Goal: Task Accomplishment & Management: Manage account settings

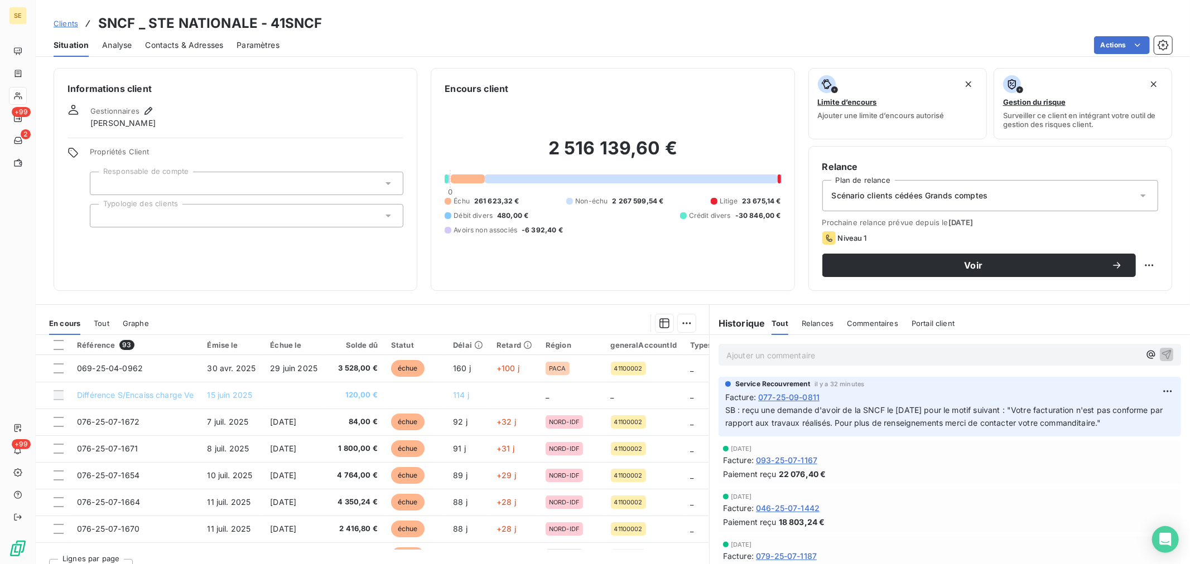
click at [69, 19] on span "Clients" at bounding box center [66, 23] width 25 height 9
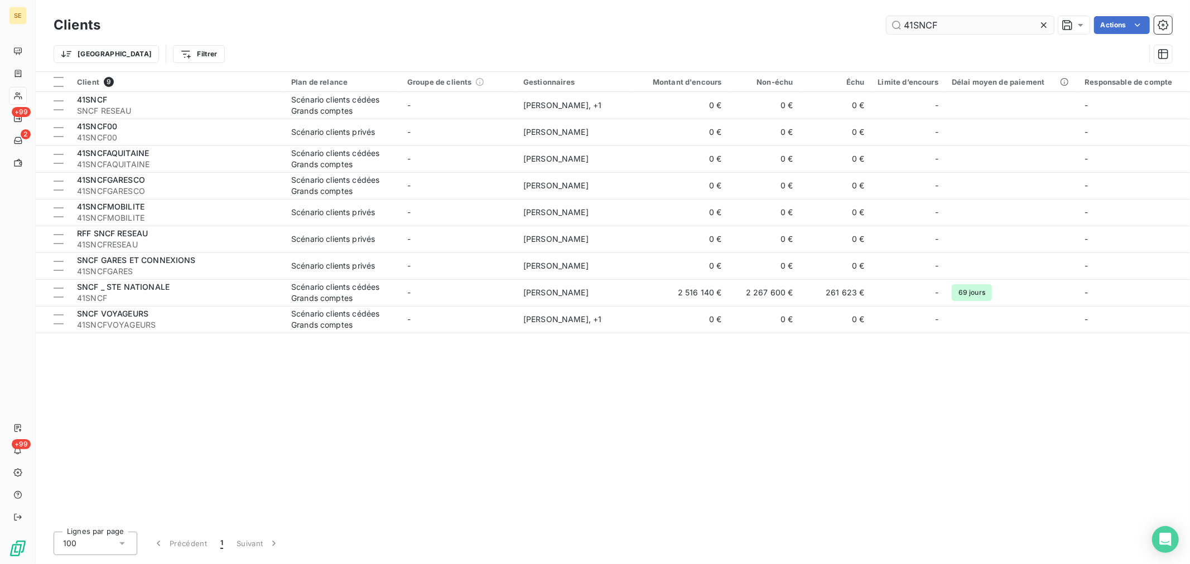
click at [932, 26] on input "41SNCF" at bounding box center [969, 25] width 167 height 18
drag, startPoint x: 914, startPoint y: 27, endPoint x: 960, endPoint y: 23, distance: 46.5
click at [960, 23] on input "41SNCF" at bounding box center [969, 25] width 167 height 18
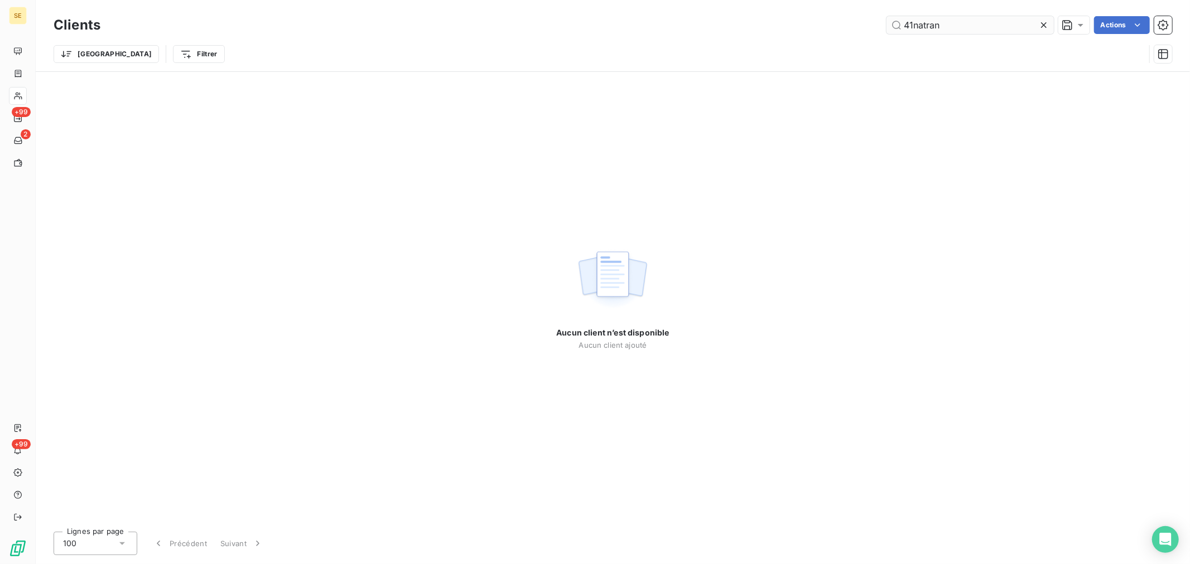
drag, startPoint x: 916, startPoint y: 29, endPoint x: 970, endPoint y: 29, distance: 54.1
click at [970, 29] on input "41natran" at bounding box center [969, 25] width 167 height 18
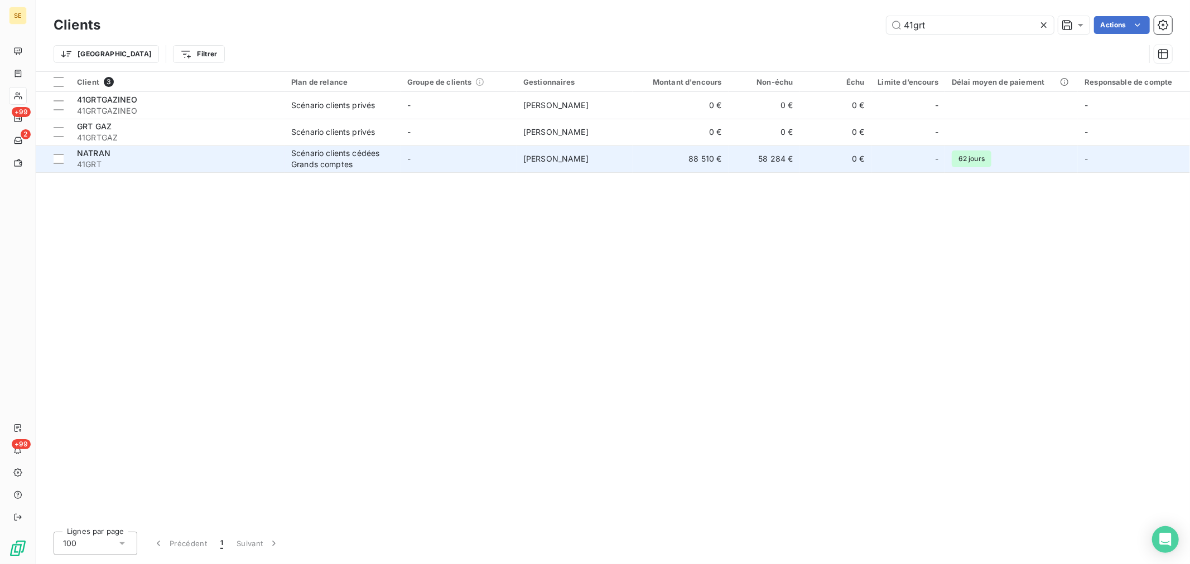
type input "41grt"
click at [127, 155] on div "NATRAN" at bounding box center [177, 153] width 201 height 11
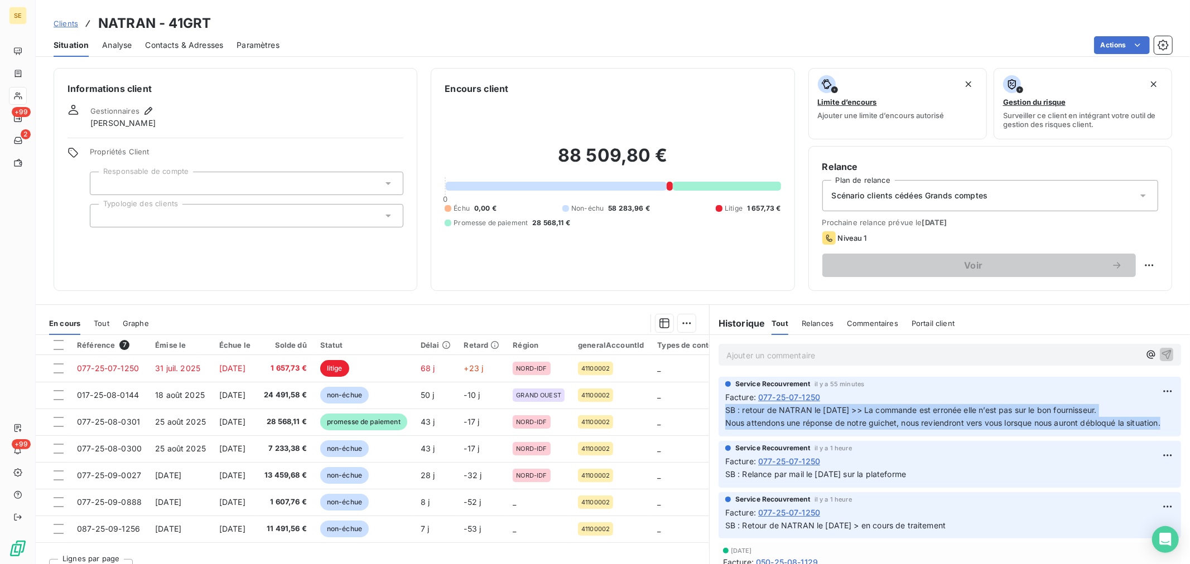
drag, startPoint x: 721, startPoint y: 414, endPoint x: 772, endPoint y: 441, distance: 57.1
click at [772, 430] on p "SB : retour de NATRAN le [DATE] >> La commande est erronée elle n’est pas sur l…" at bounding box center [949, 417] width 449 height 26
copy p "SB : retour de NATRAN le [DATE] >> La commande est erronée elle n’est pas sur l…"
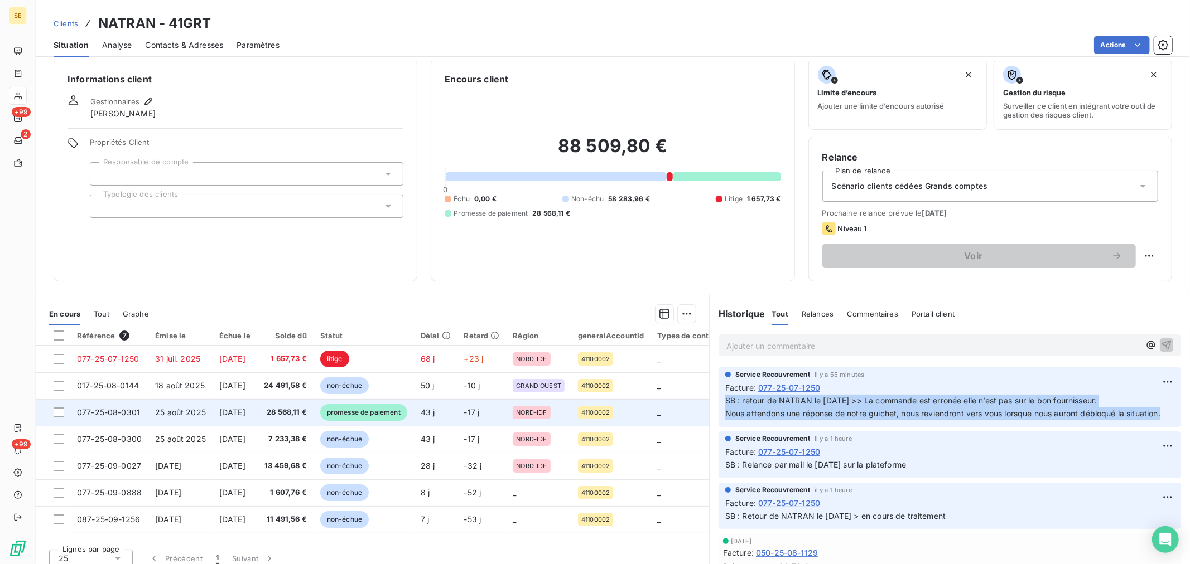
scroll to position [18, 0]
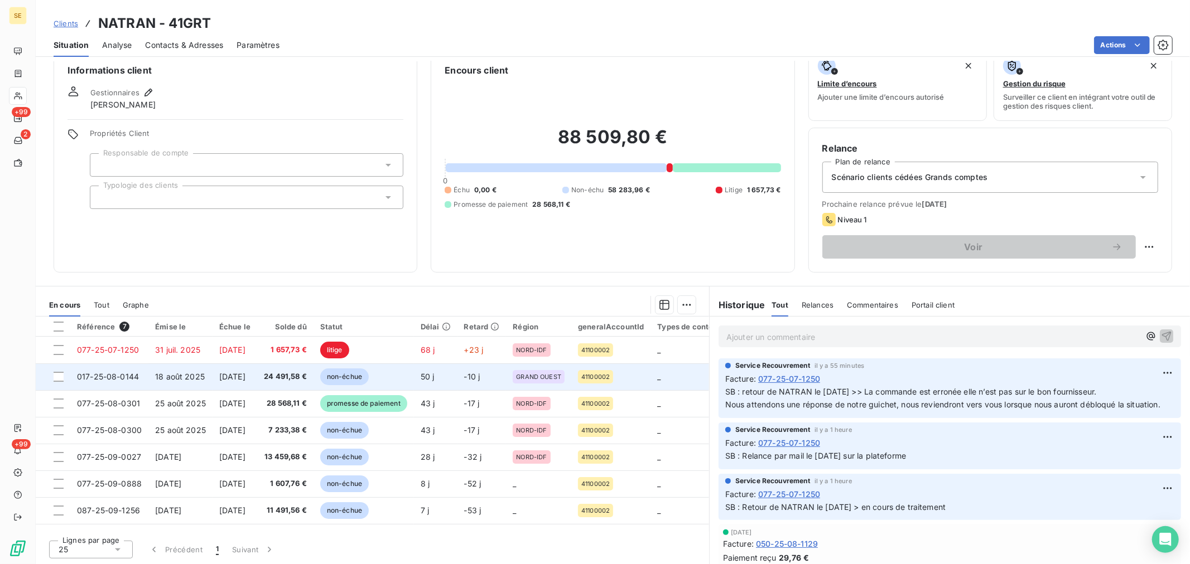
click at [125, 374] on span "017-25-08-0144" at bounding box center [108, 376] width 62 height 9
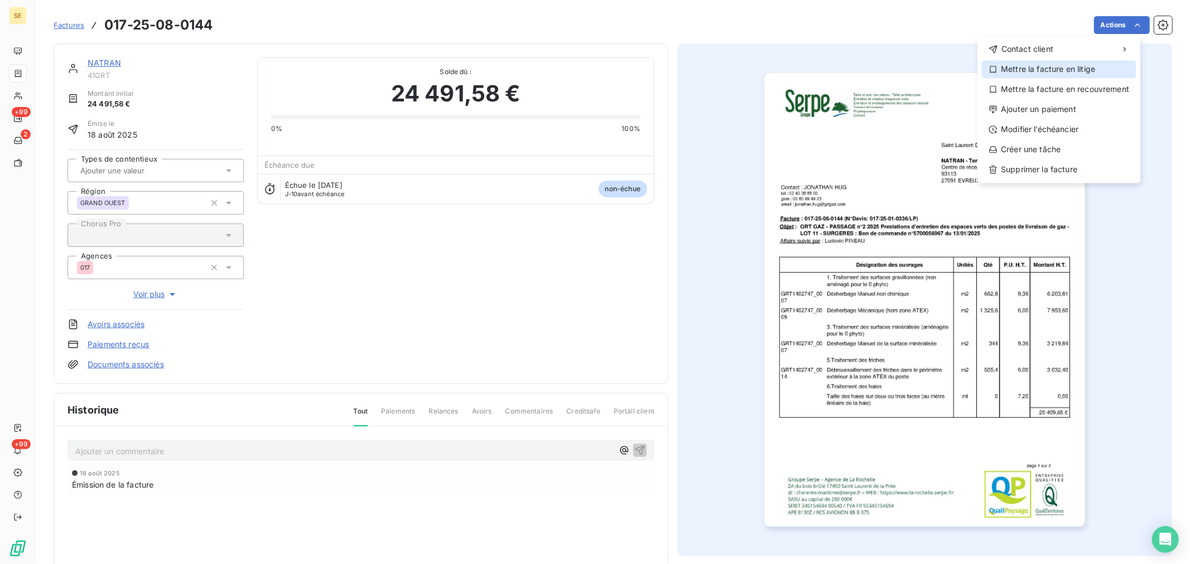
click at [1095, 74] on div "Mettre la facture en litige" at bounding box center [1059, 69] width 154 height 18
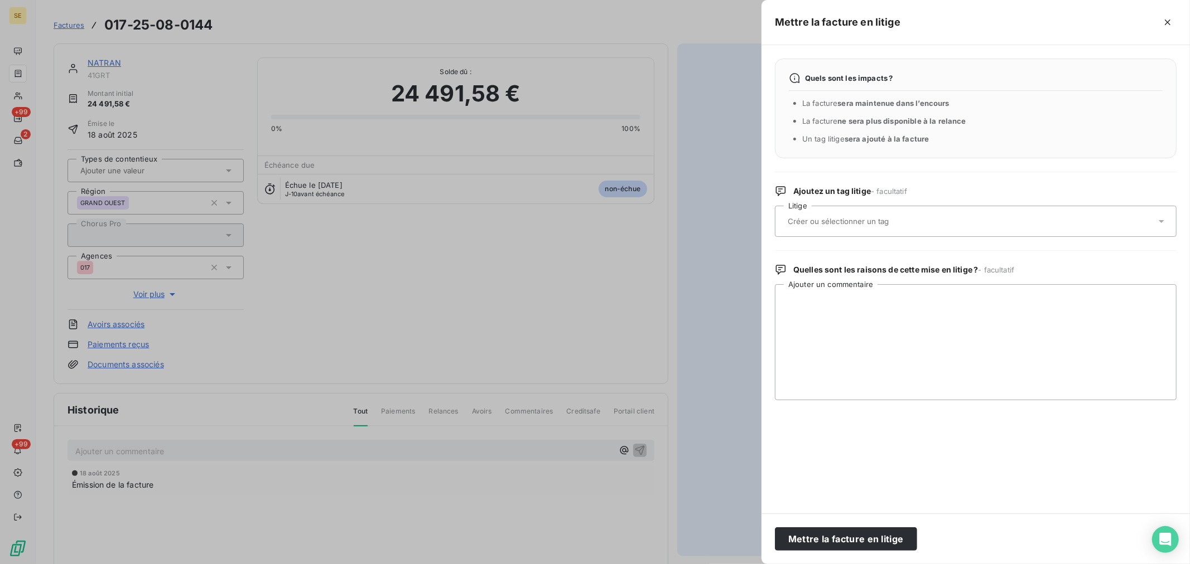
click at [860, 229] on div at bounding box center [969, 221] width 371 height 23
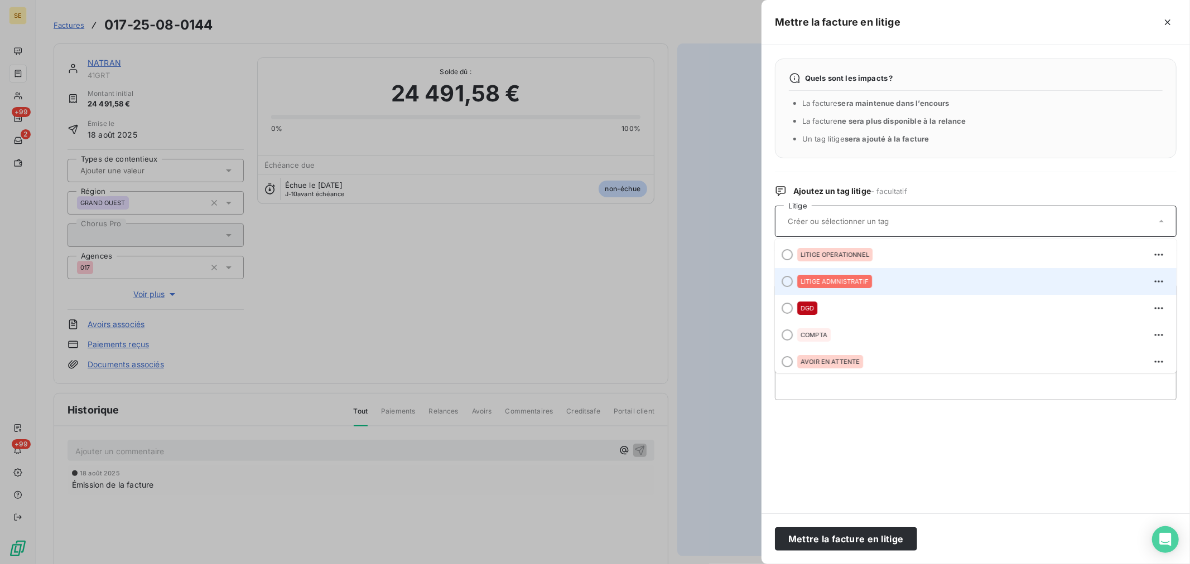
click at [859, 280] on span "LITIGE ADMNISTRATIF" at bounding box center [834, 281] width 68 height 7
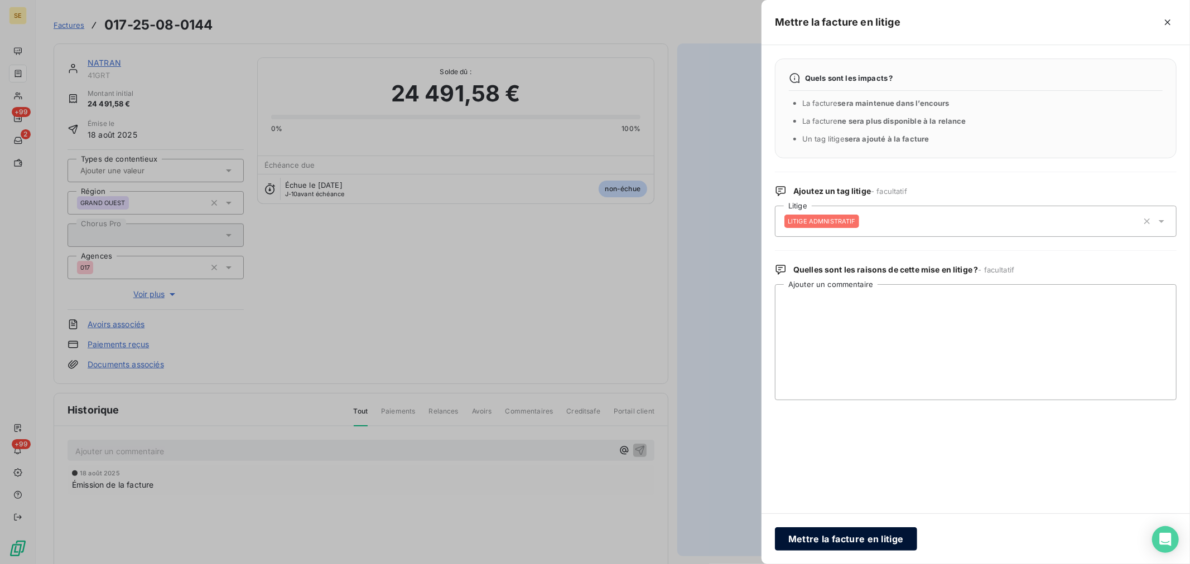
click at [828, 542] on button "Mettre la facture en litige" at bounding box center [846, 539] width 142 height 23
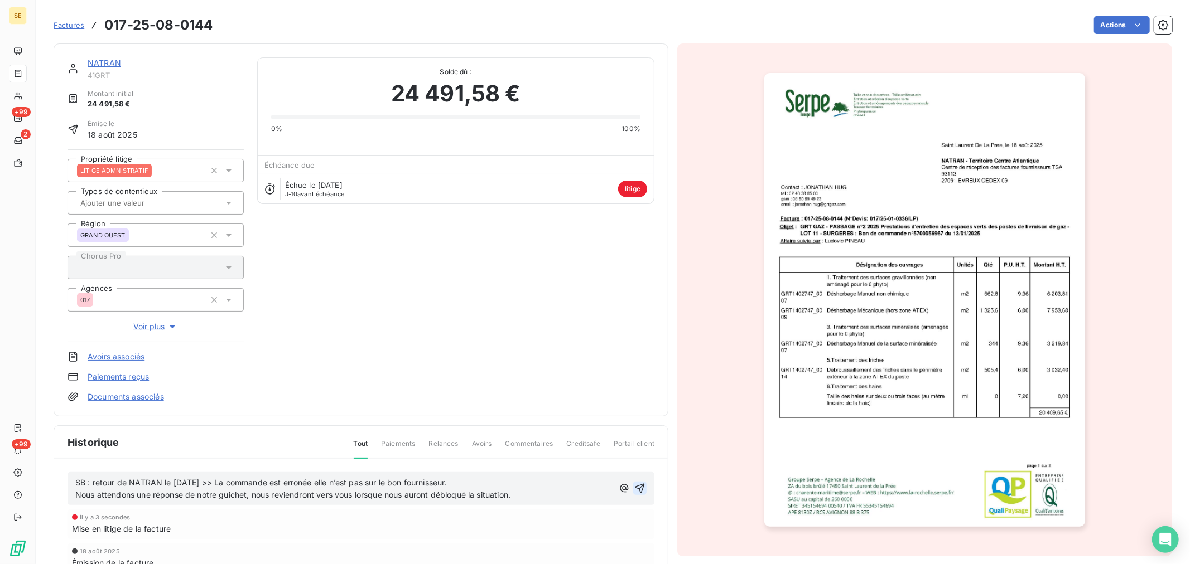
click at [635, 489] on icon "button" at bounding box center [639, 488] width 9 height 9
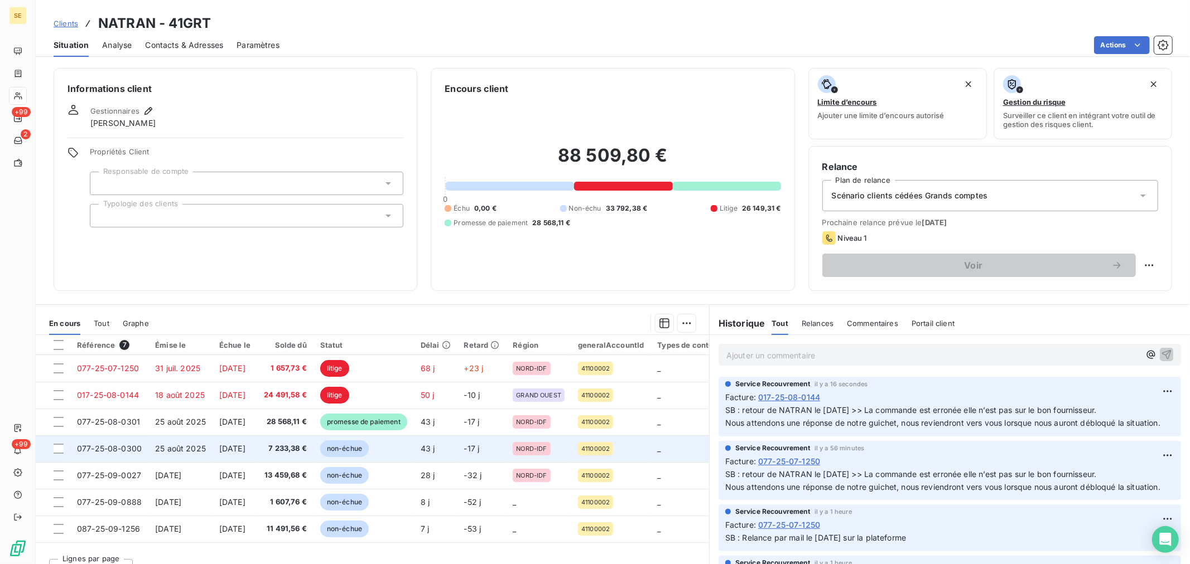
click at [369, 451] on span "non-échue" at bounding box center [344, 449] width 49 height 17
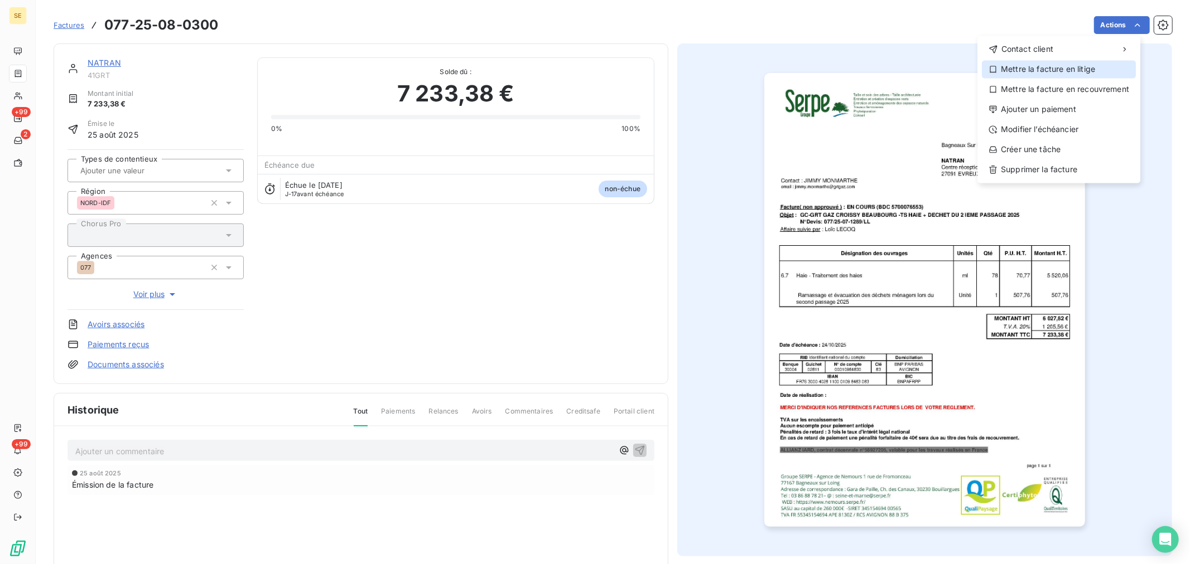
click at [1077, 71] on div "Mettre la facture en litige" at bounding box center [1059, 69] width 154 height 18
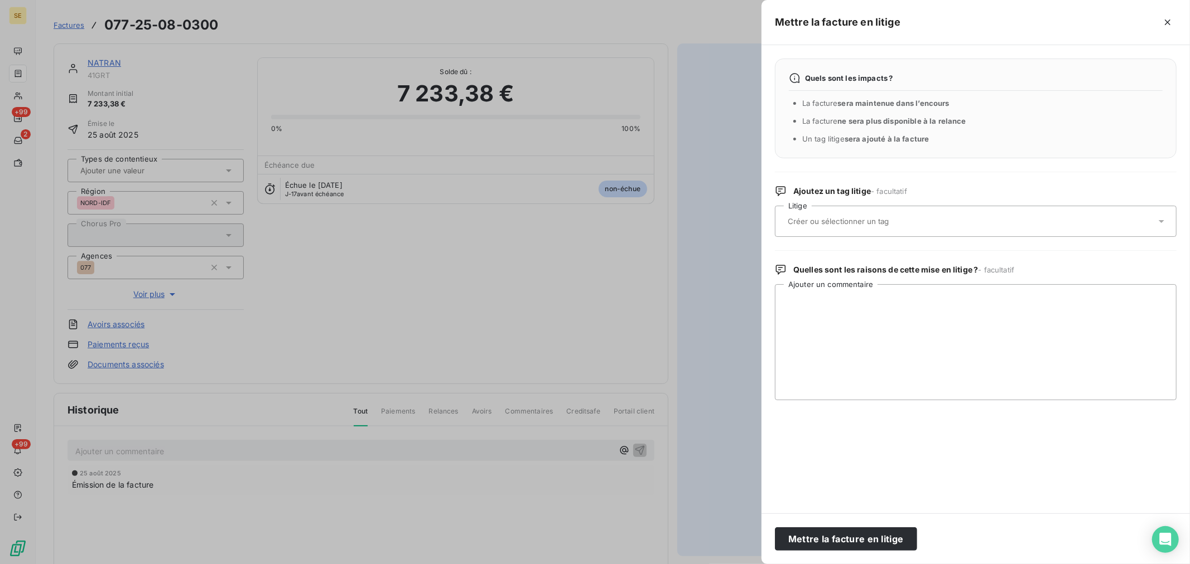
click at [879, 228] on div at bounding box center [969, 221] width 371 height 23
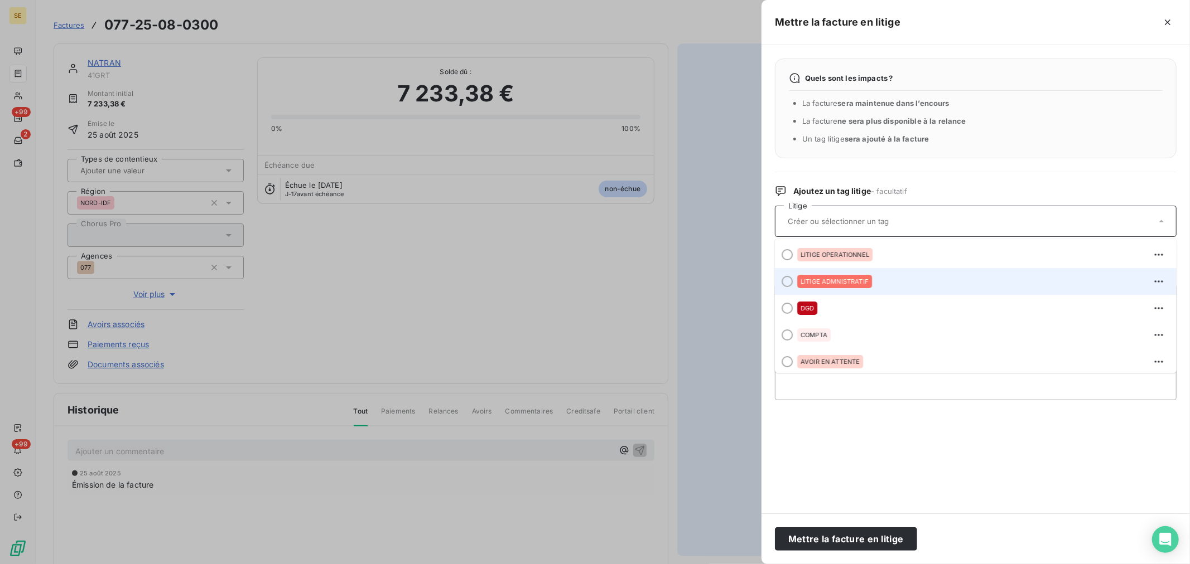
click at [846, 283] on span "LITIGE ADMNISTRATIF" at bounding box center [834, 281] width 68 height 7
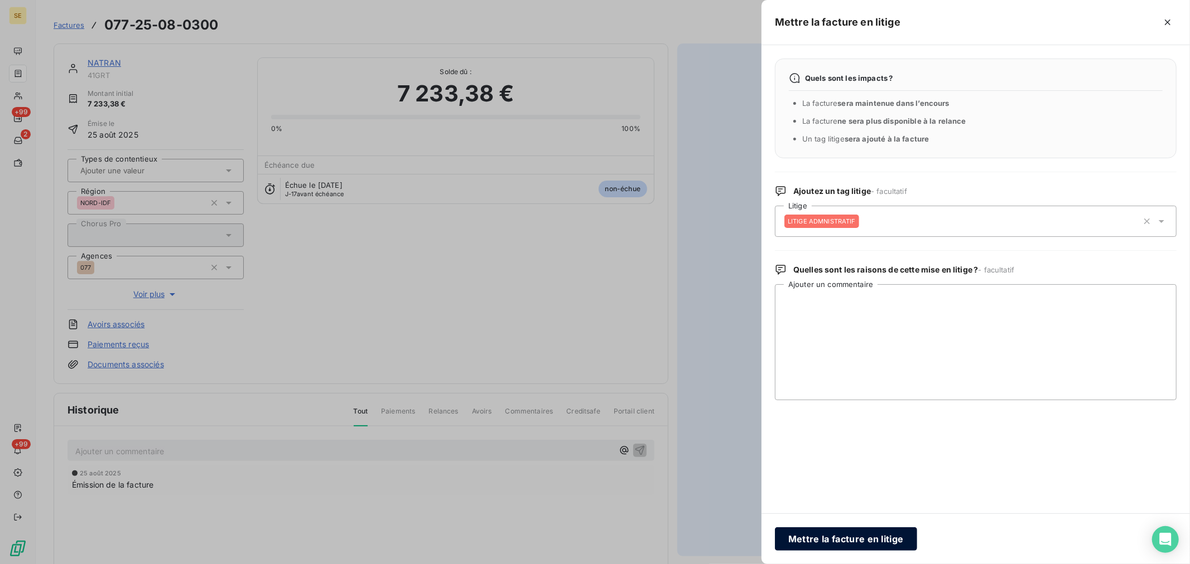
click at [852, 533] on button "Mettre la facture en litige" at bounding box center [846, 539] width 142 height 23
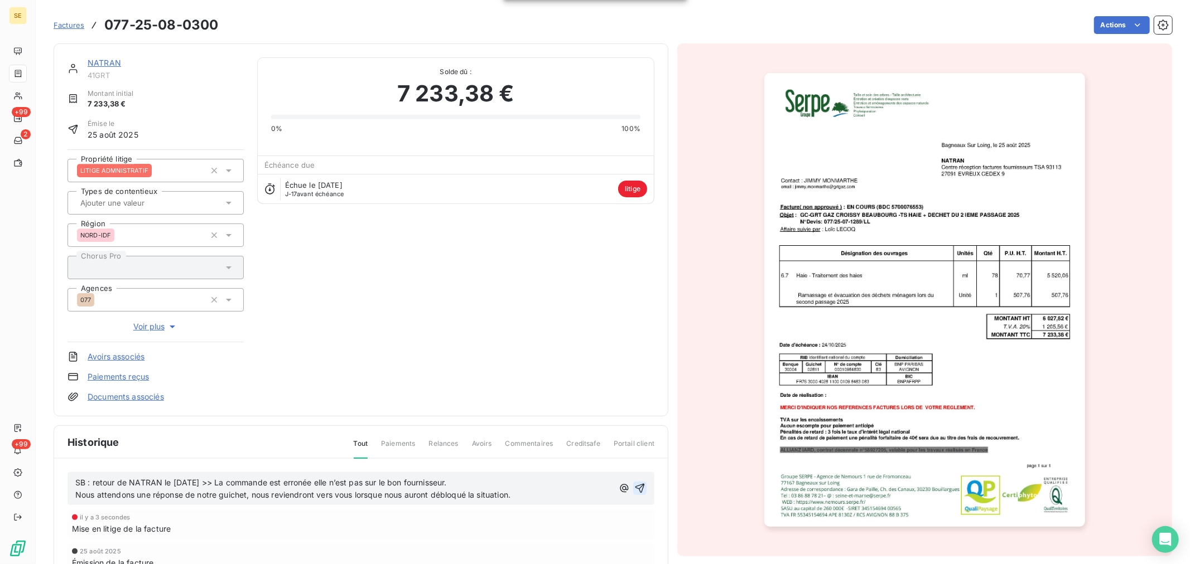
click at [638, 487] on icon "button" at bounding box center [639, 488] width 9 height 9
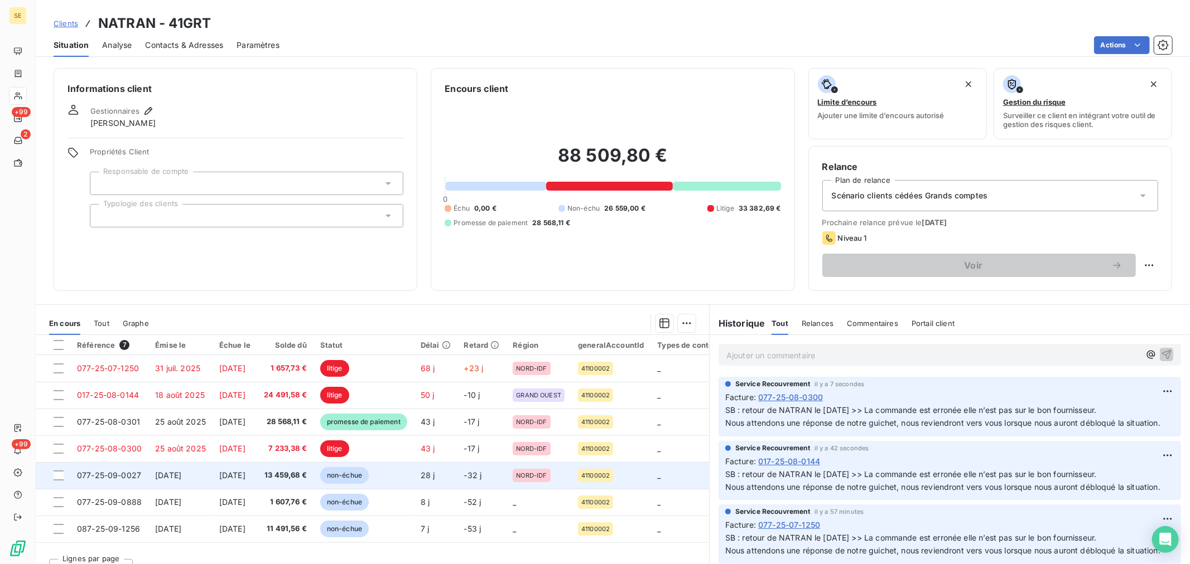
click at [307, 475] on span "13 459,68 €" at bounding box center [285, 475] width 43 height 11
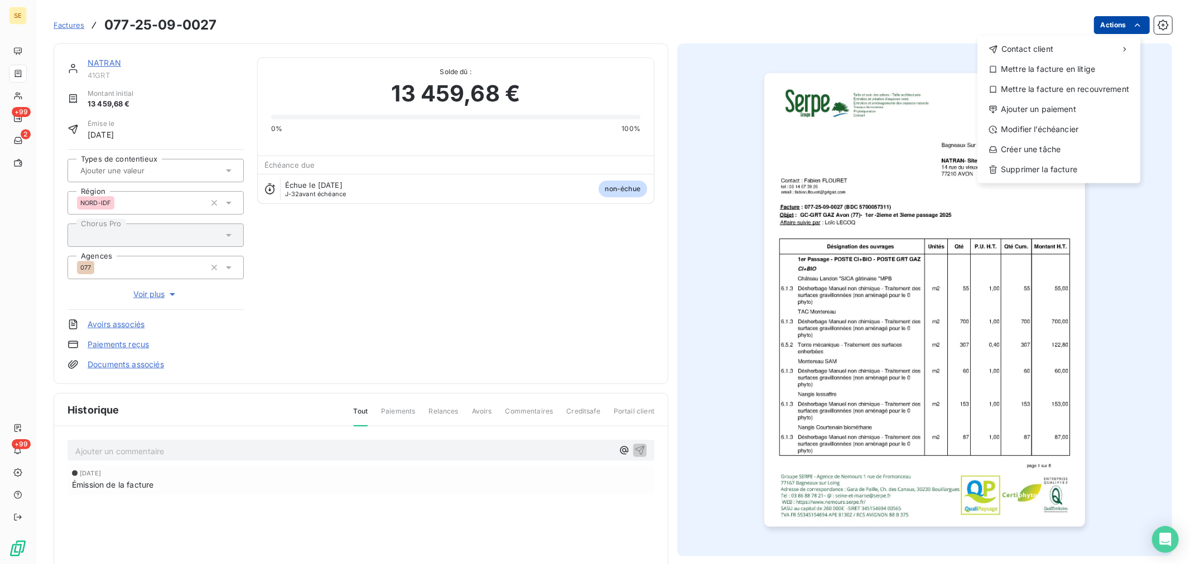
click at [1135, 25] on html "SE +99 2 +99 Factures [PHONE_NUMBER] Actions Contact client Mettre la facture e…" at bounding box center [595, 282] width 1190 height 564
click at [1073, 66] on div "Mettre la facture en litige" at bounding box center [1059, 69] width 154 height 18
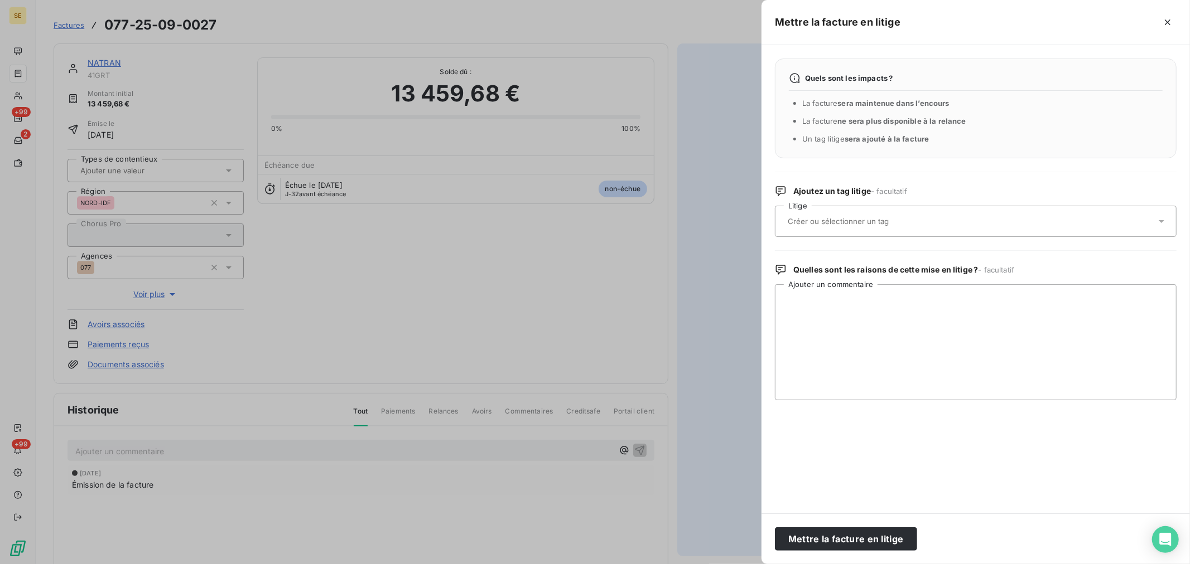
click at [848, 226] on div at bounding box center [969, 221] width 371 height 23
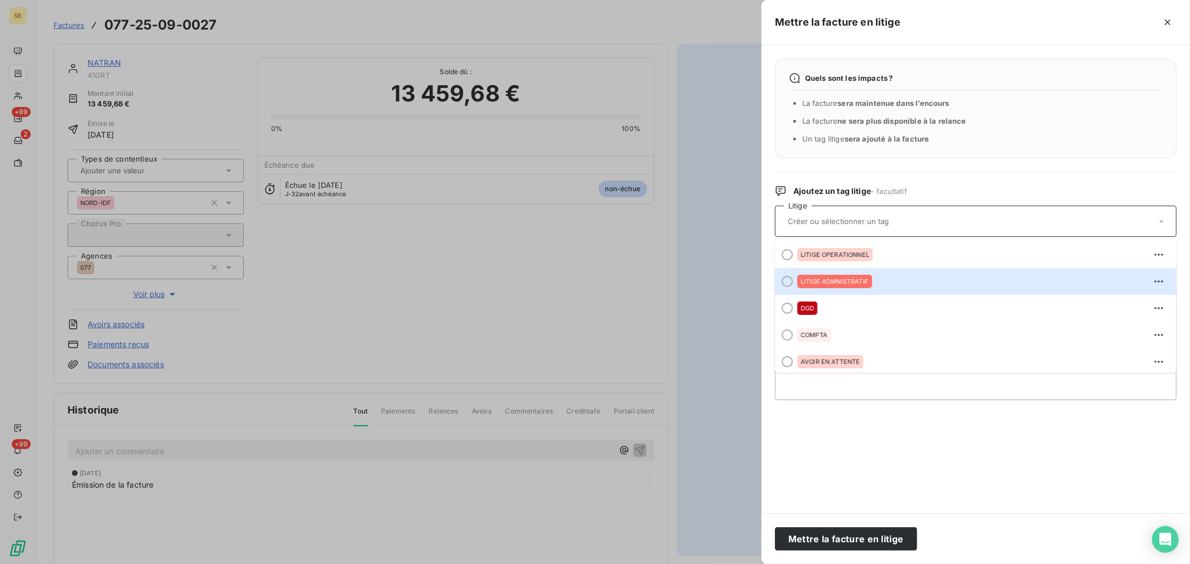
click at [844, 286] on div "LITIGE ADMNISTRATIF" at bounding box center [834, 281] width 75 height 13
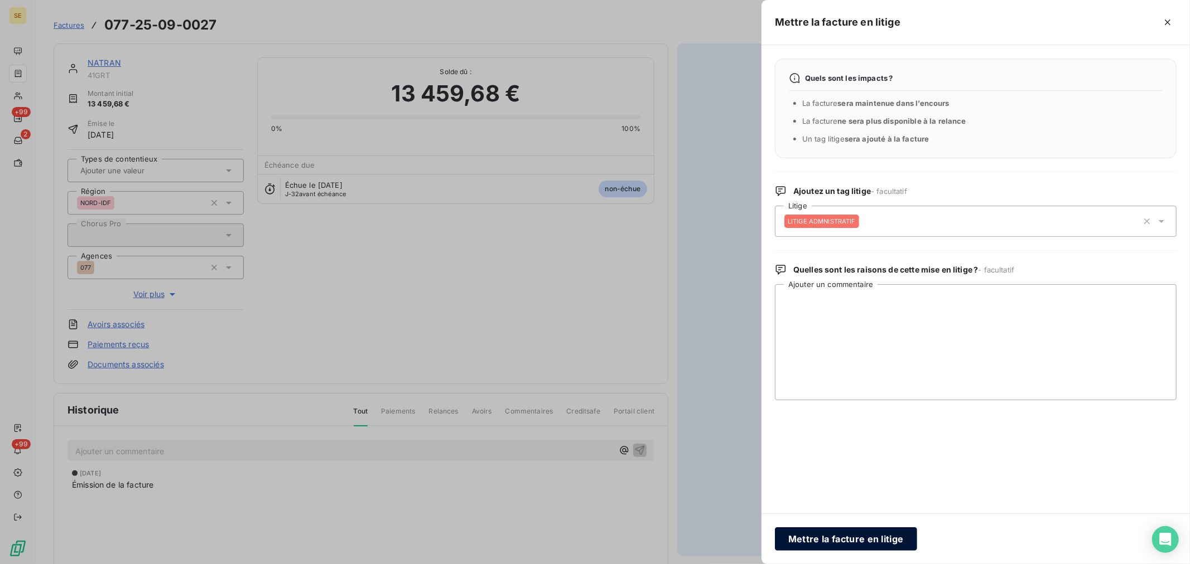
click at [846, 542] on button "Mettre la facture en litige" at bounding box center [846, 539] width 142 height 23
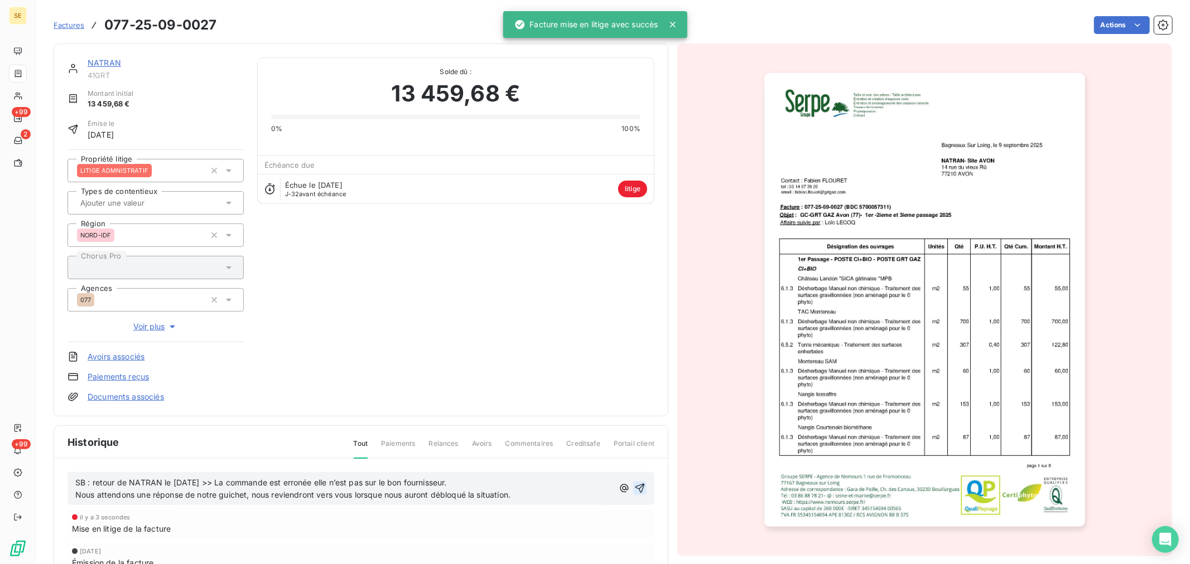
click at [634, 487] on icon "button" at bounding box center [639, 488] width 11 height 11
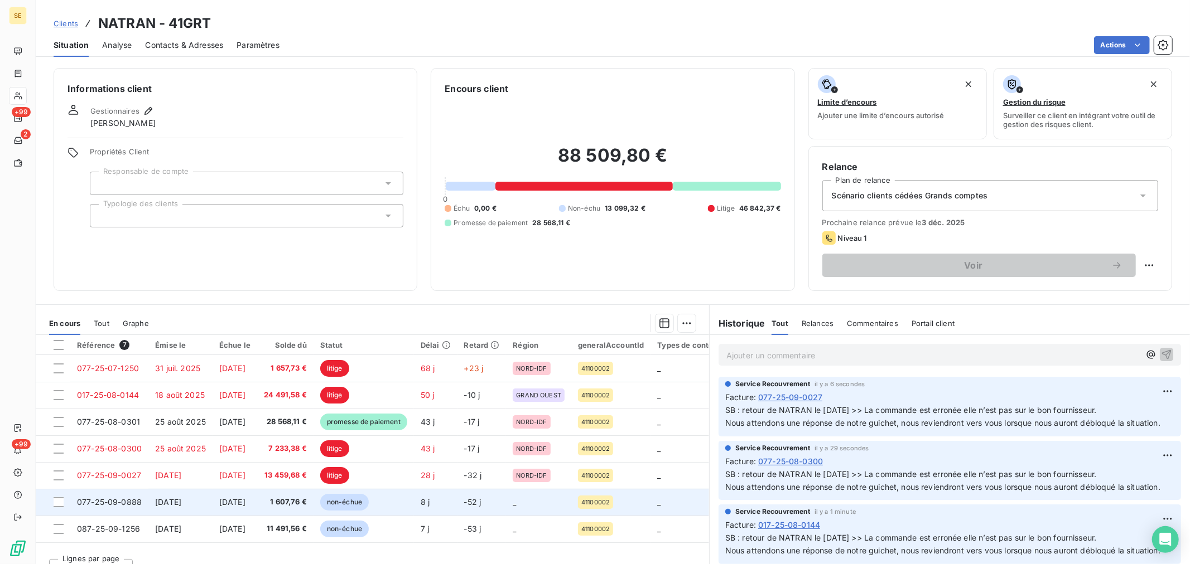
click at [238, 508] on td "[DATE]" at bounding box center [234, 502] width 45 height 27
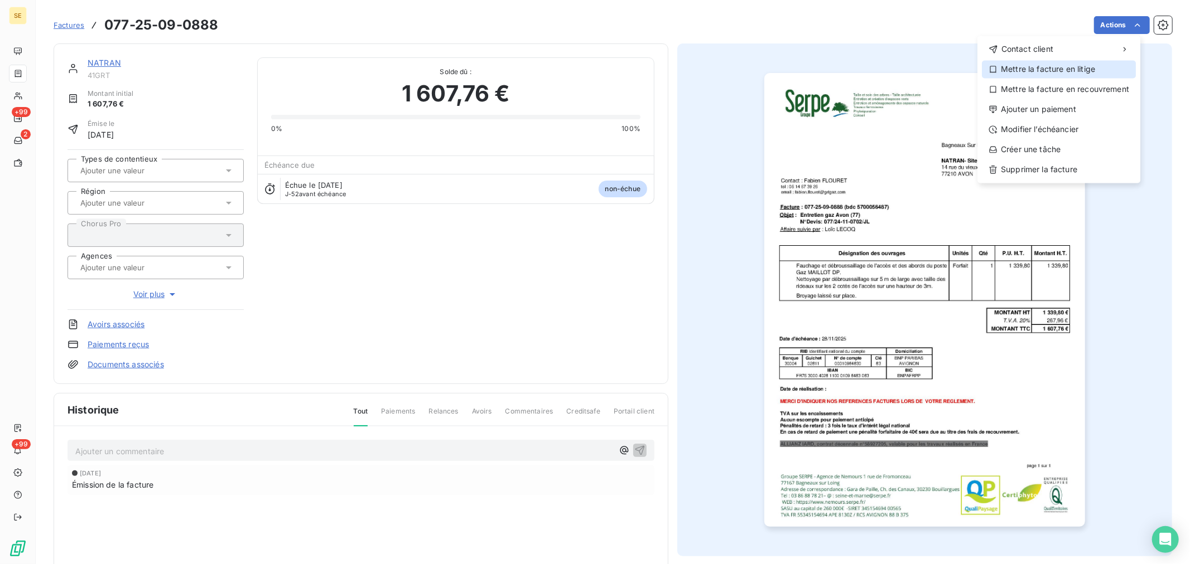
click at [1094, 71] on div "Mettre la facture en litige" at bounding box center [1059, 69] width 154 height 18
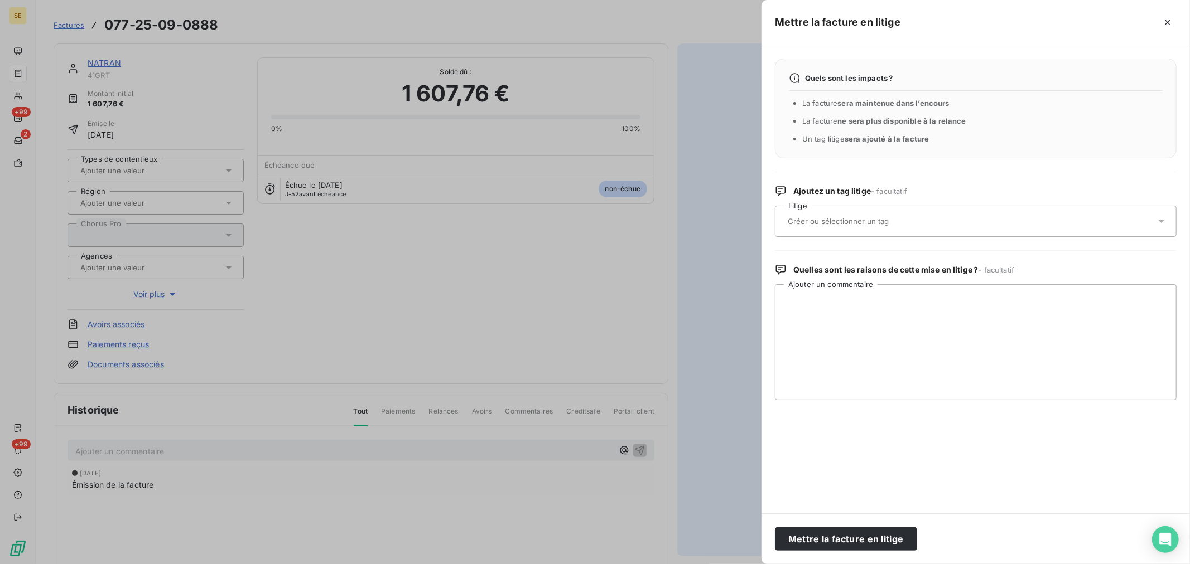
click at [860, 213] on div at bounding box center [969, 221] width 371 height 23
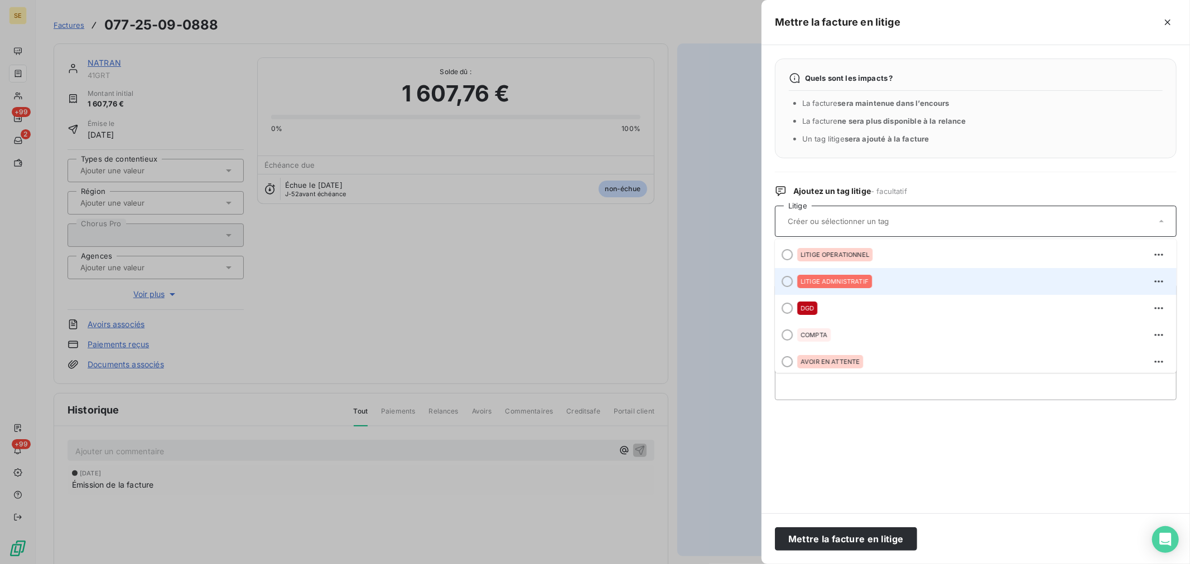
click at [848, 279] on span "LITIGE ADMNISTRATIF" at bounding box center [834, 281] width 68 height 7
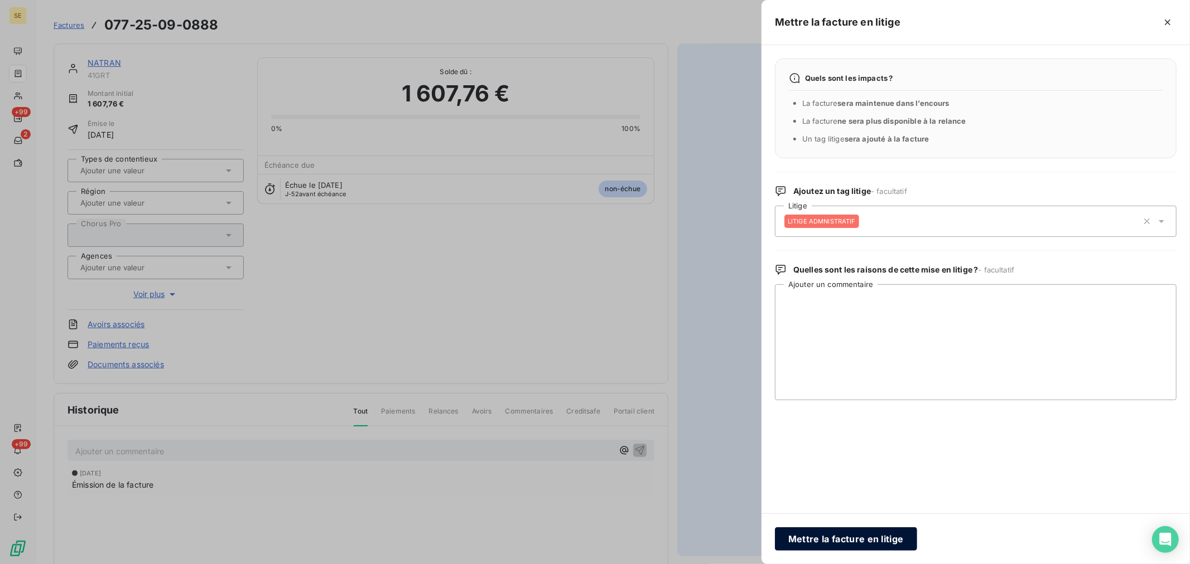
click at [842, 539] on button "Mettre la facture en litige" at bounding box center [846, 539] width 142 height 23
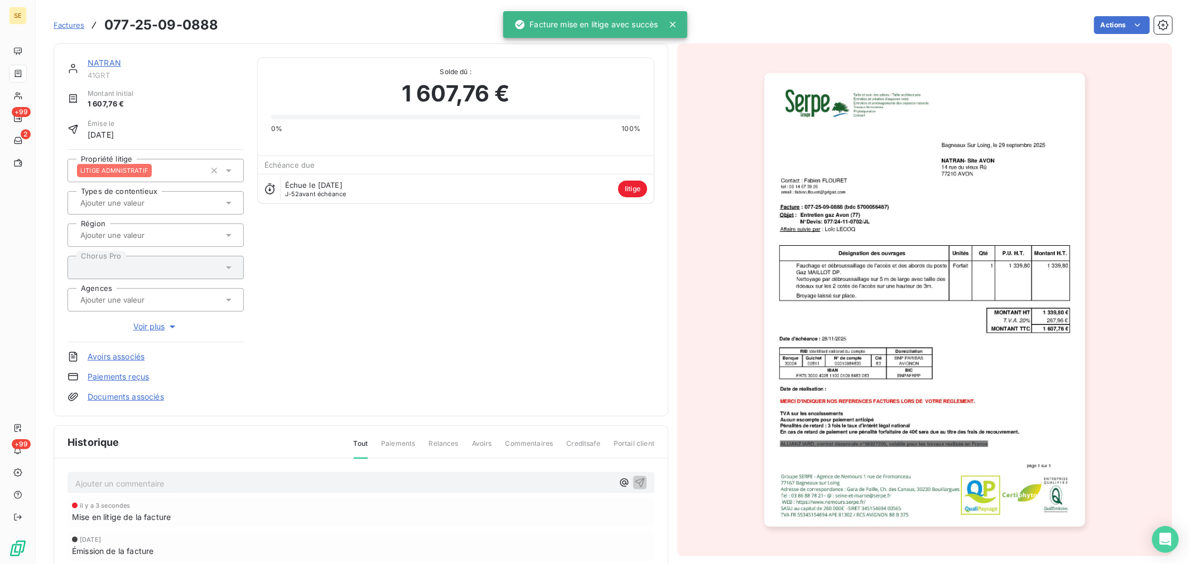
click at [158, 480] on p "Ajouter un commentaire ﻿" at bounding box center [344, 484] width 538 height 14
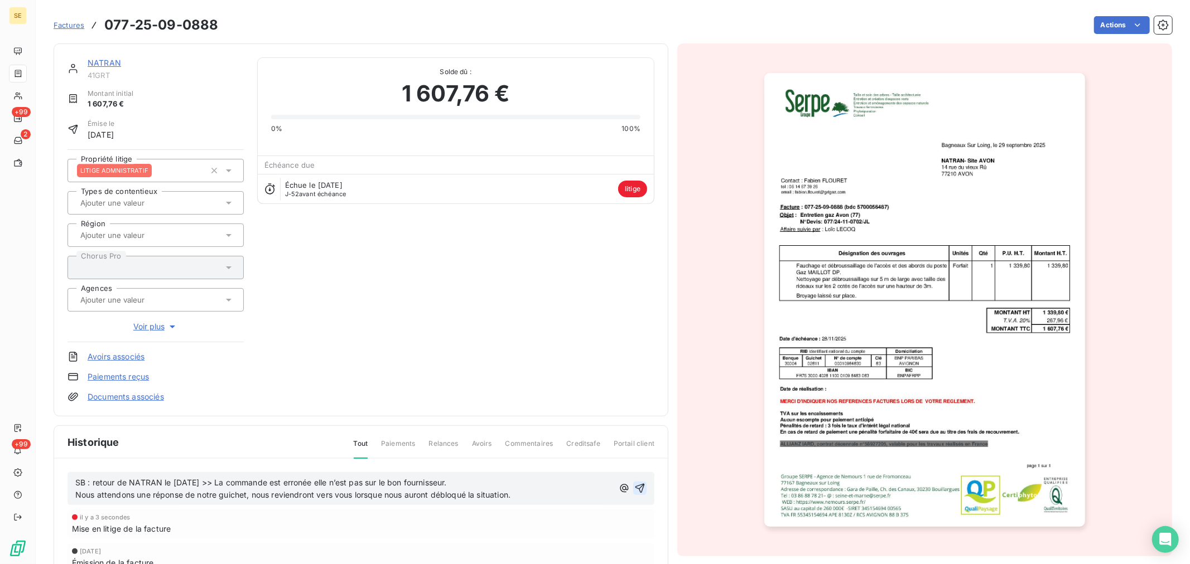
click at [637, 488] on icon "button" at bounding box center [639, 488] width 11 height 11
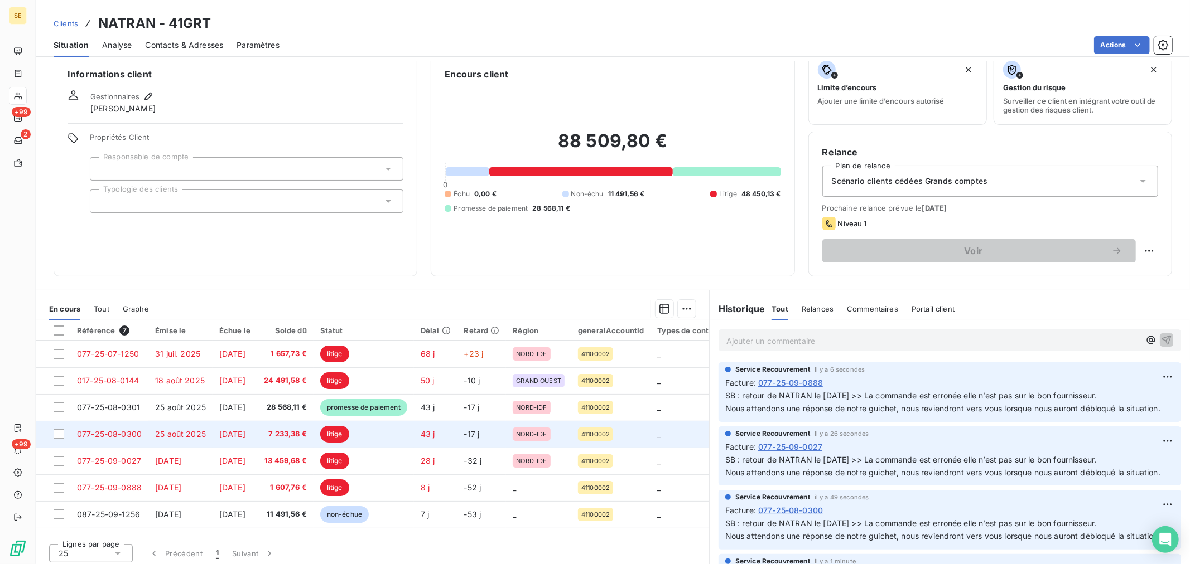
scroll to position [18, 0]
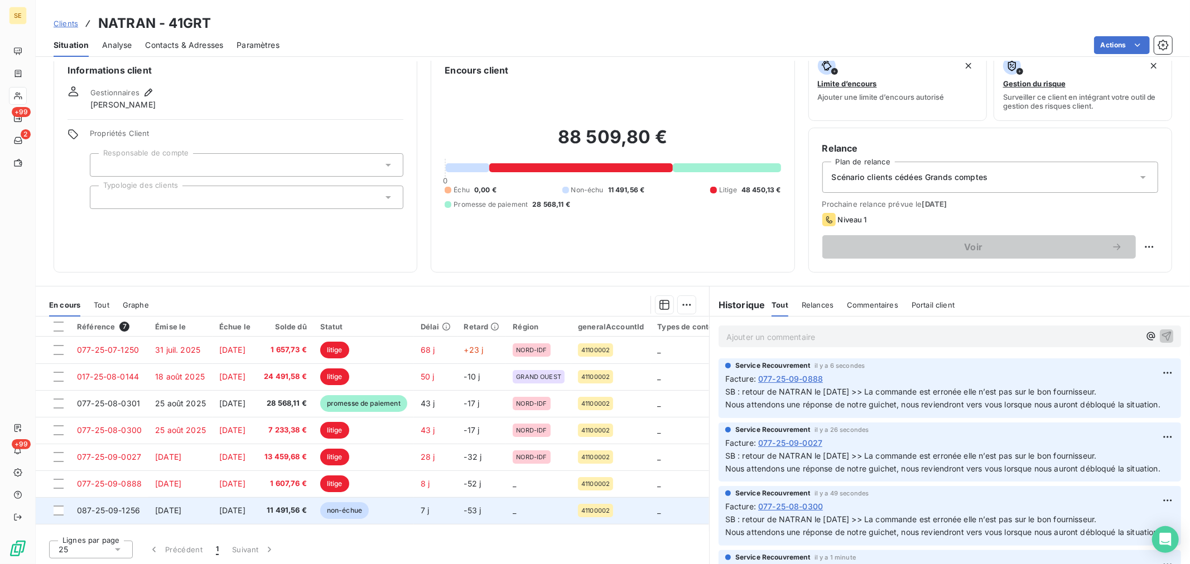
click at [230, 511] on span "[DATE]" at bounding box center [232, 510] width 26 height 9
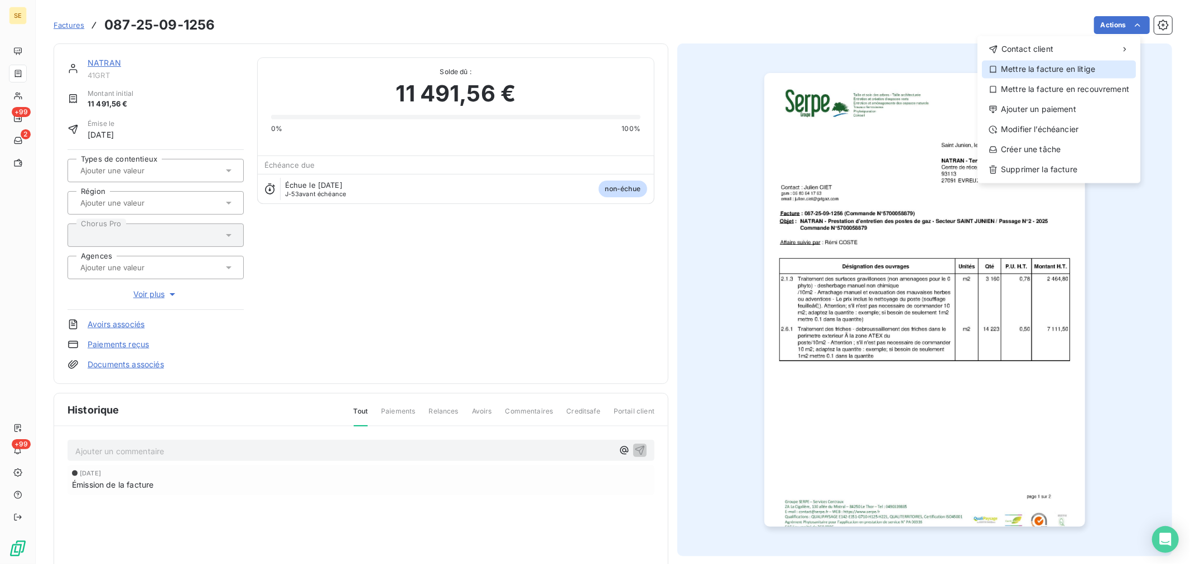
click at [1093, 75] on div "Mettre la facture en litige" at bounding box center [1059, 69] width 154 height 18
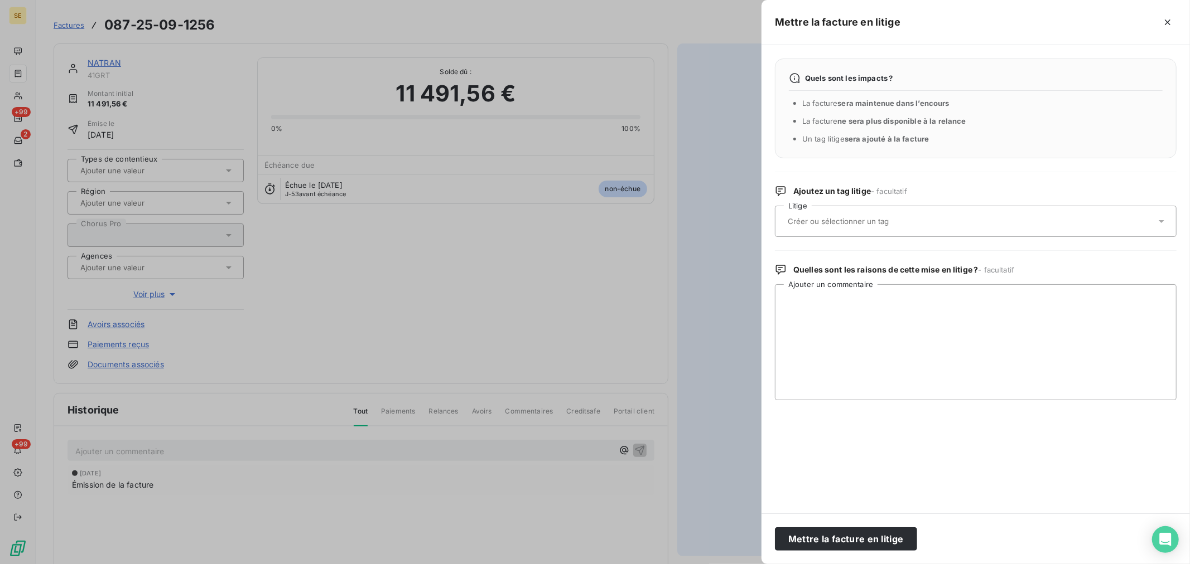
click at [882, 228] on div at bounding box center [969, 221] width 371 height 23
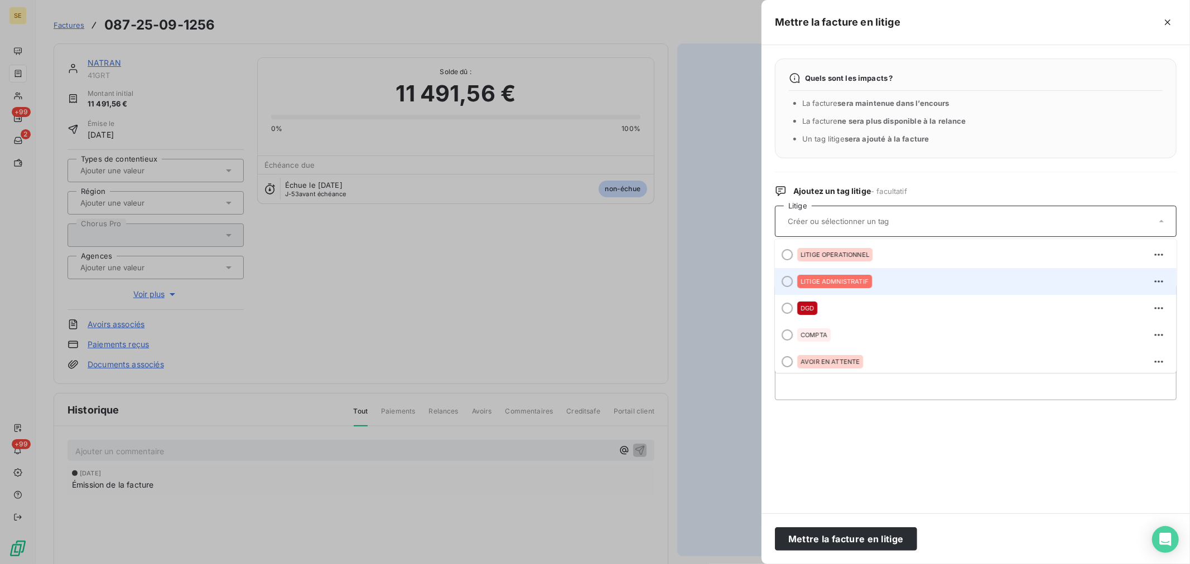
click at [866, 277] on div "LITIGE ADMNISTRATIF" at bounding box center [834, 281] width 75 height 13
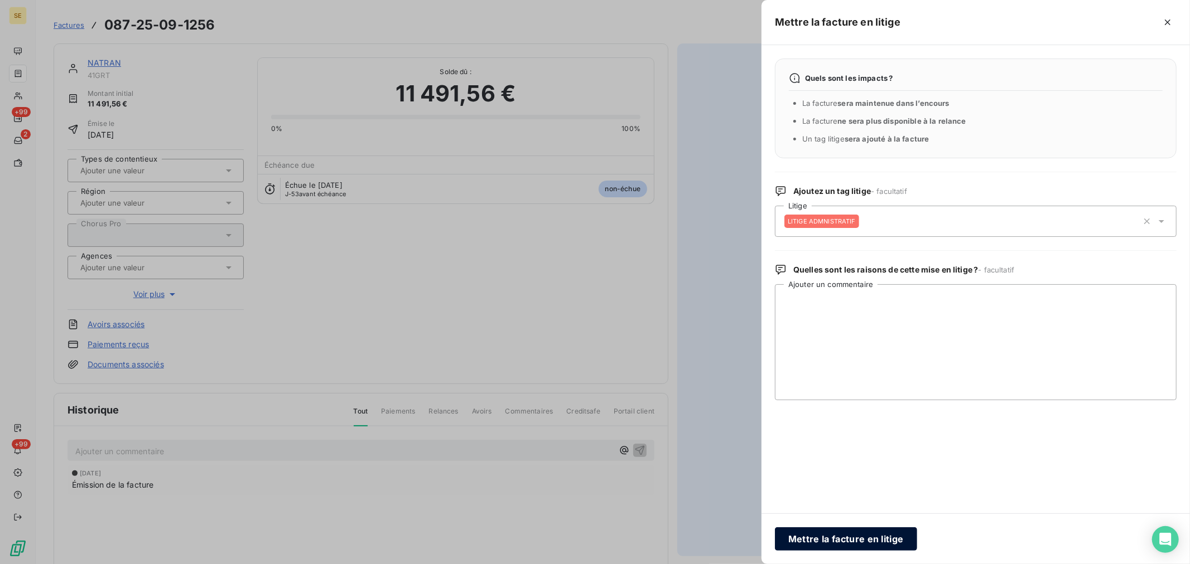
click at [828, 541] on button "Mettre la facture en litige" at bounding box center [846, 539] width 142 height 23
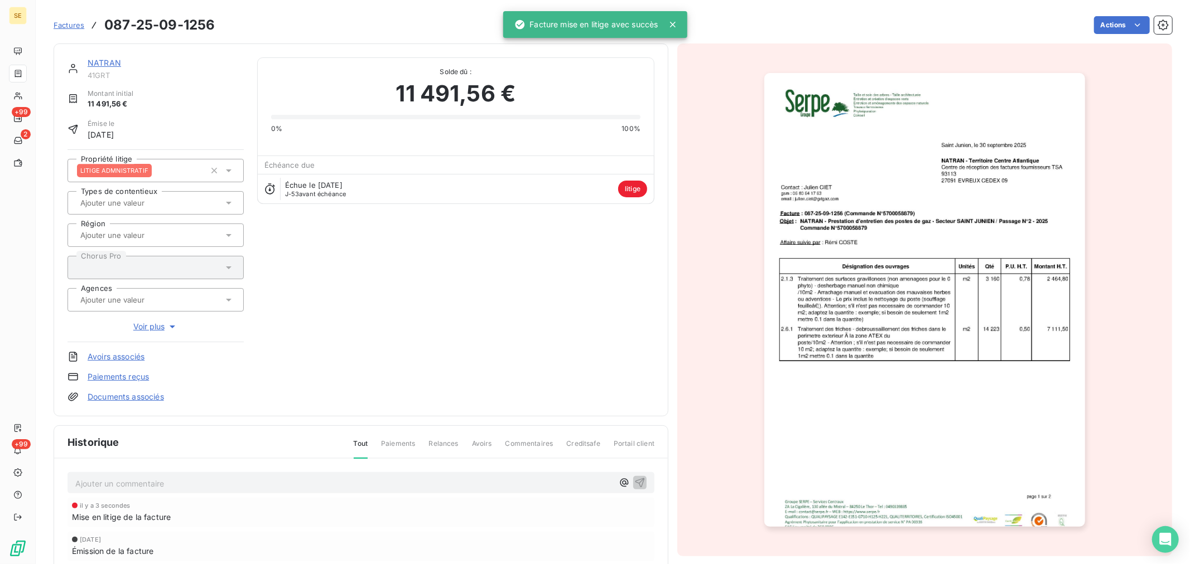
click at [165, 486] on p "Ajouter un commentaire ﻿" at bounding box center [344, 484] width 538 height 14
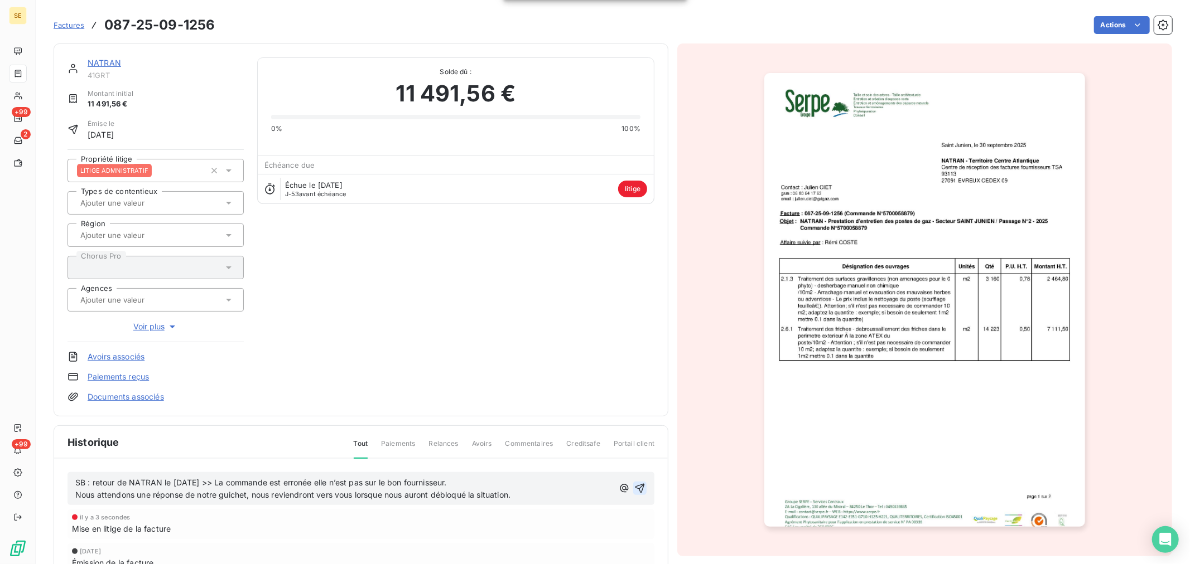
click at [637, 484] on icon "button" at bounding box center [639, 488] width 9 height 9
